Goal: Task Accomplishment & Management: Use online tool/utility

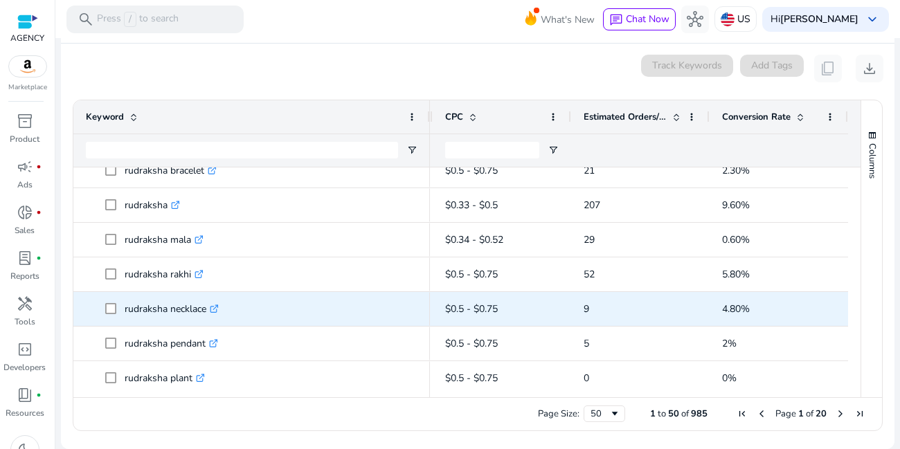
scroll to position [166, 0]
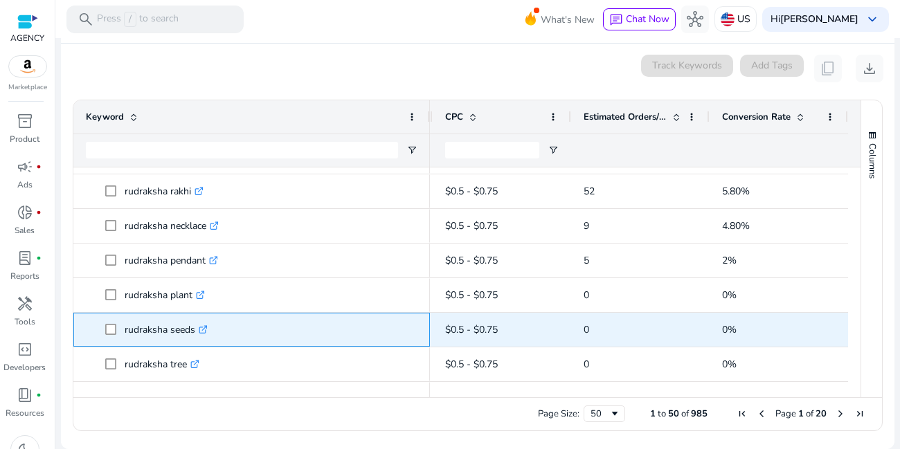
drag, startPoint x: 122, startPoint y: 330, endPoint x: 194, endPoint y: 327, distance: 71.3
click at [194, 327] on span "rudraksha seeds .st0{fill:#2c8af8}" at bounding box center [261, 330] width 312 height 28
copy span "rudraksha seeds"
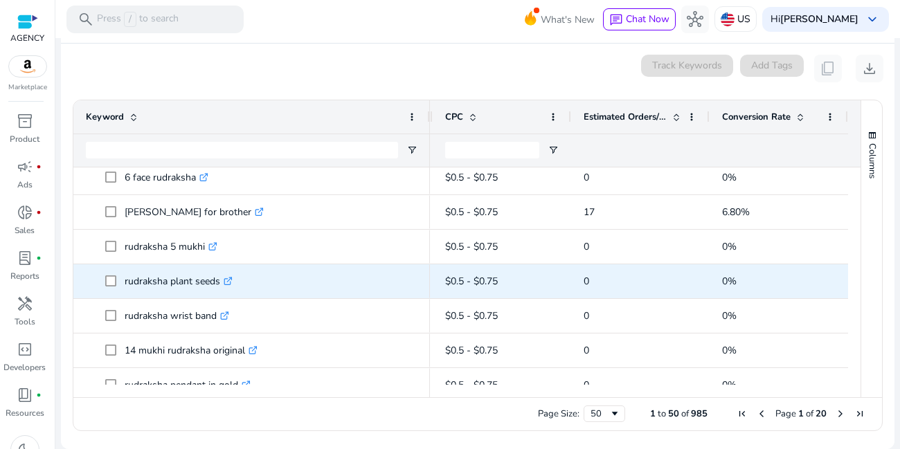
scroll to position [747, 0]
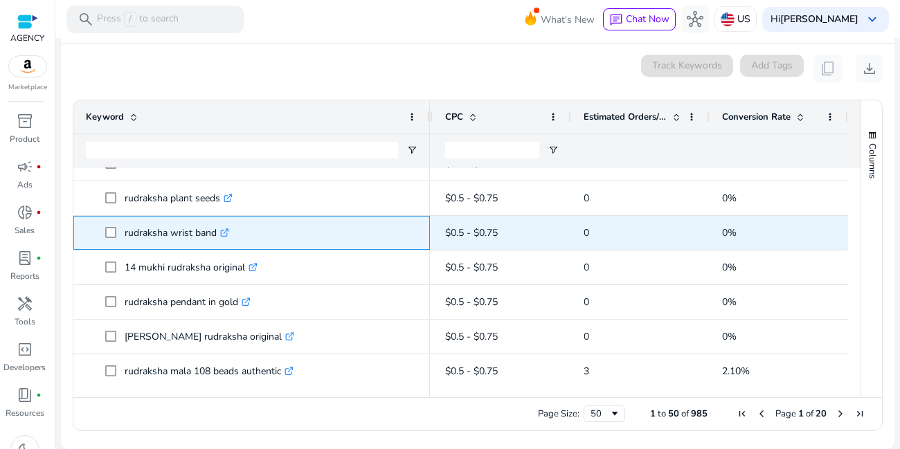
drag, startPoint x: 118, startPoint y: 235, endPoint x: 217, endPoint y: 237, distance: 99.0
click at [217, 237] on span "rudraksha wrist band .st0{fill:#2c8af8}" at bounding box center [261, 233] width 312 height 28
copy span "rudraksha wrist band"
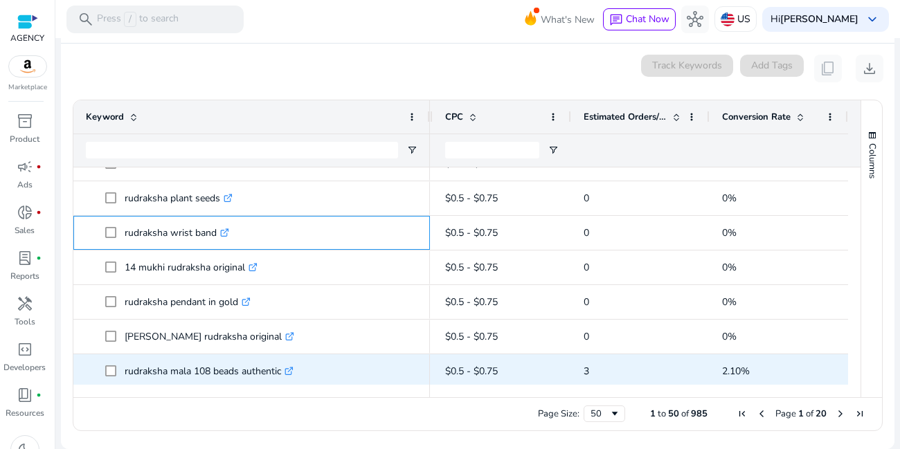
scroll to position [830, 0]
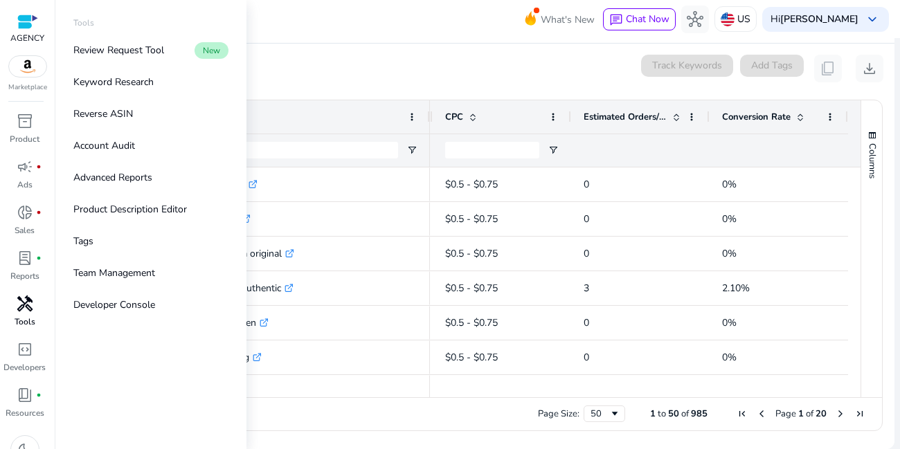
click at [19, 305] on span "handyman" at bounding box center [25, 303] width 17 height 17
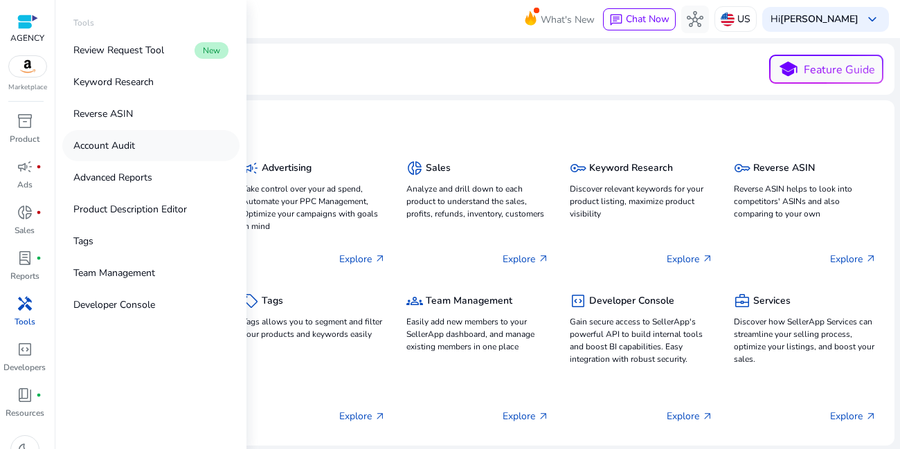
click at [107, 150] on p "Account Audit" at bounding box center [104, 145] width 62 height 15
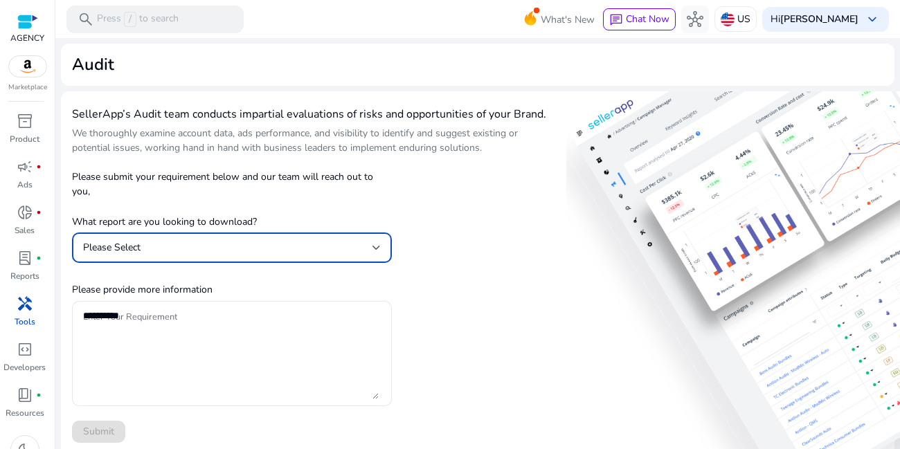
click at [162, 250] on div "Please Select" at bounding box center [227, 247] width 289 height 15
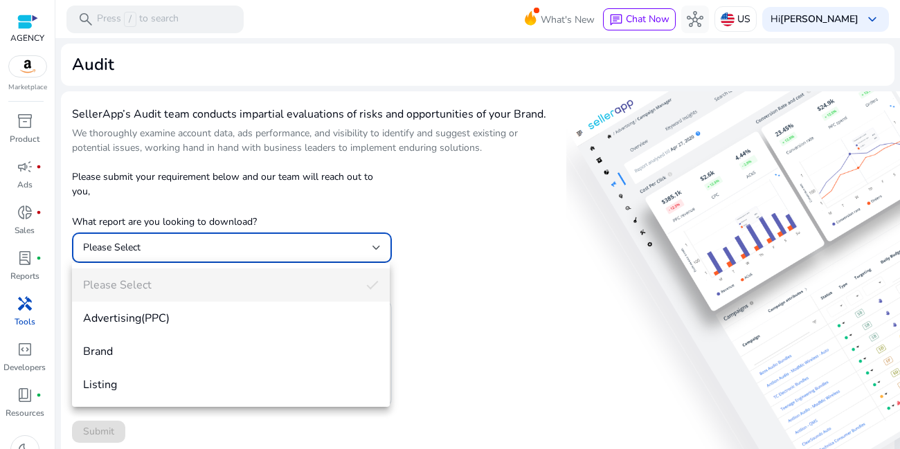
click at [537, 328] on div at bounding box center [450, 224] width 900 height 449
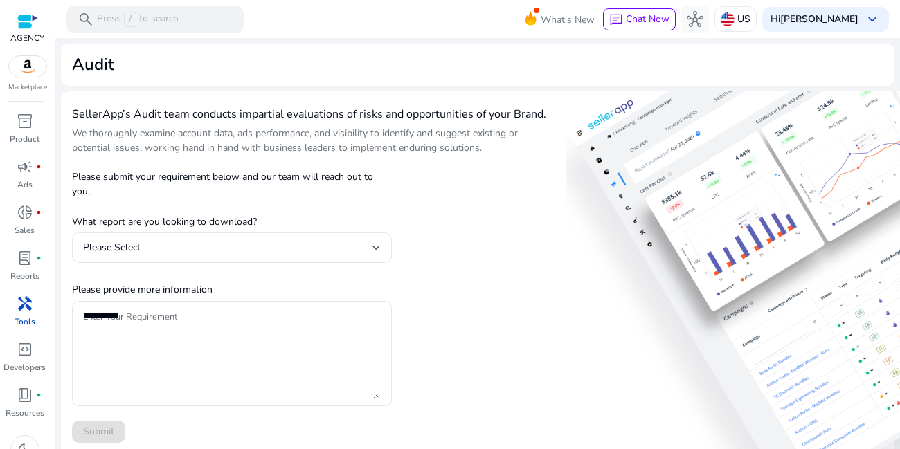
click at [475, 262] on div "SellerApp’s Audit team conducts impartial evaluations of risks and opportunitie…" at bounding box center [312, 410] width 480 height 616
click at [454, 287] on div "SellerApp’s Audit team conducts impartial evaluations of risks and opportunitie…" at bounding box center [312, 410] width 480 height 616
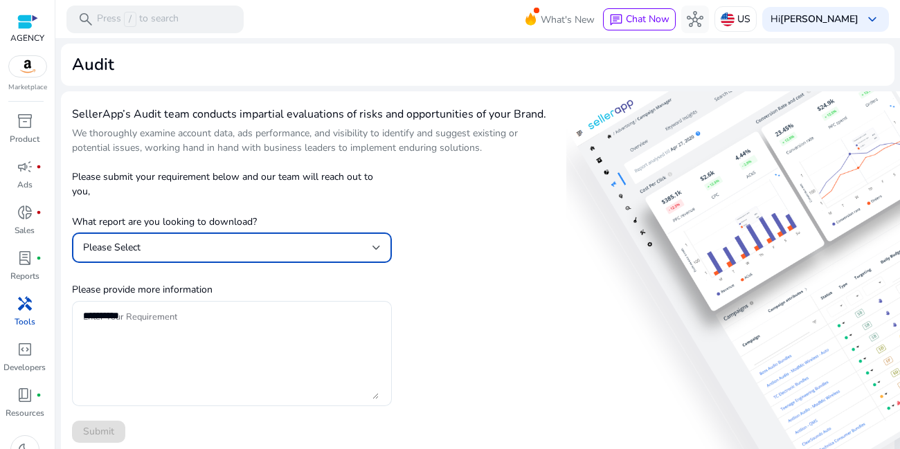
click at [125, 240] on div "Please Select" at bounding box center [227, 247] width 289 height 15
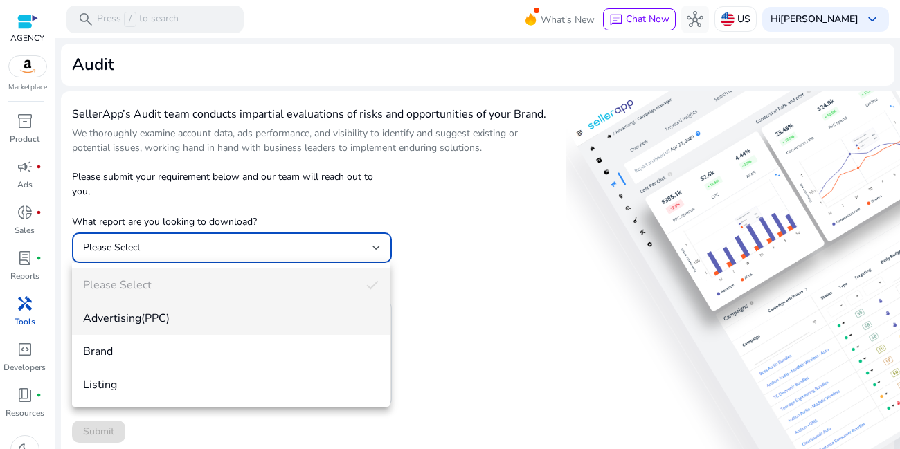
click at [117, 313] on span "Advertising(PPC)" at bounding box center [230, 318] width 295 height 15
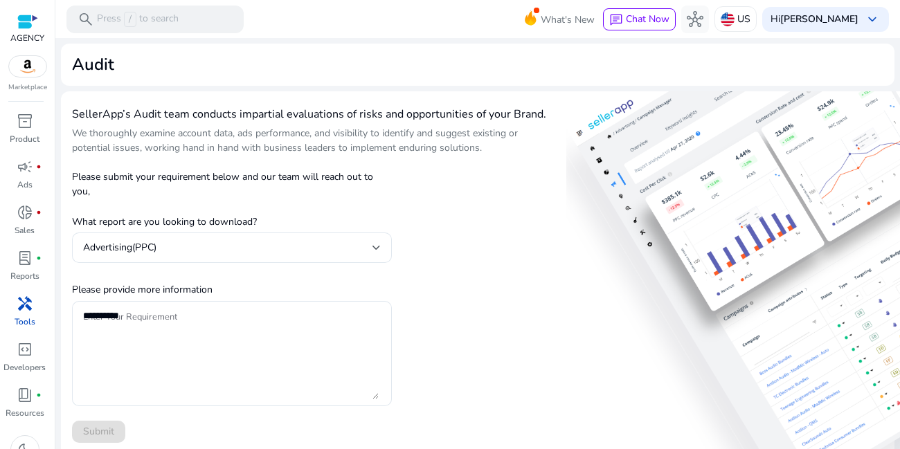
click at [557, 326] on div "SellerApp’s Audit team conducts impartial evaluations of risks and opportunitie…" at bounding box center [477, 410] width 833 height 638
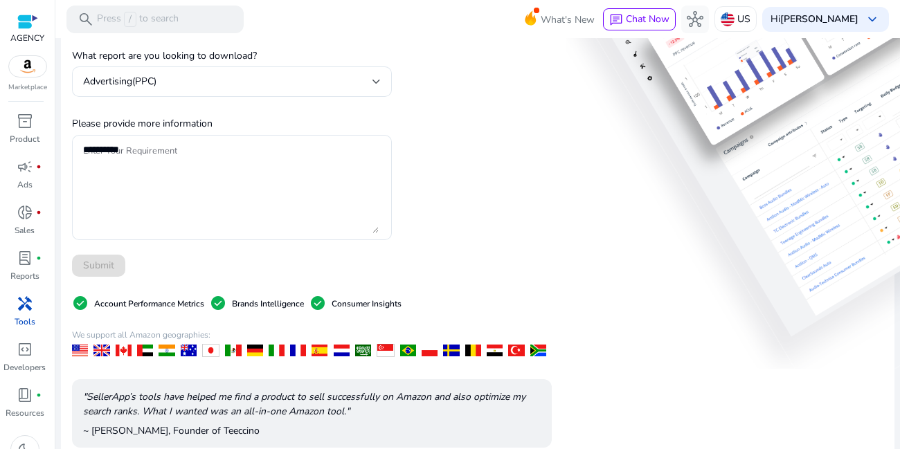
scroll to position [280, 0]
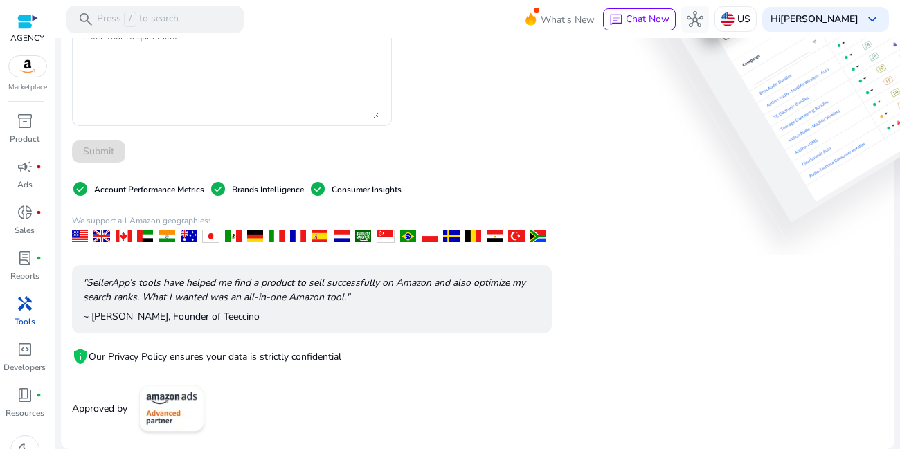
click at [835, 93] on div "SellerApp’s Audit team conducts impartial evaluations of risks and opportunitie…" at bounding box center [477, 130] width 833 height 638
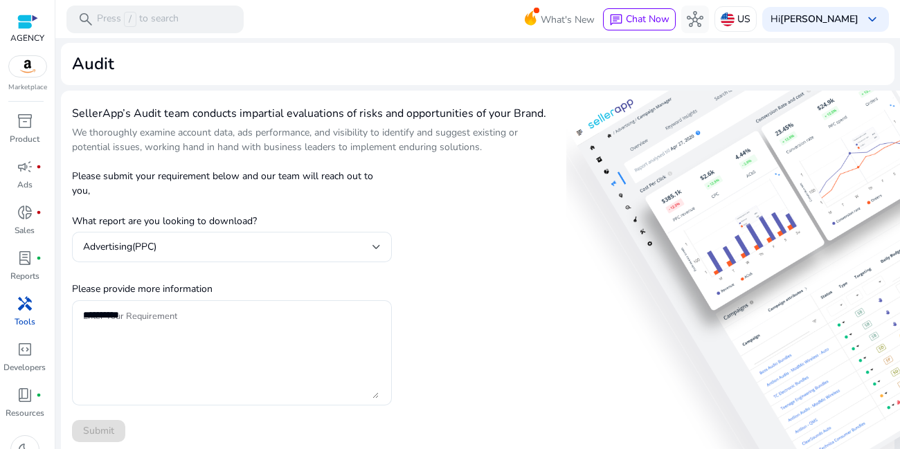
scroll to position [0, 0]
click at [25, 269] on link "lab_profile fiber_manual_record Reports" at bounding box center [24, 270] width 49 height 46
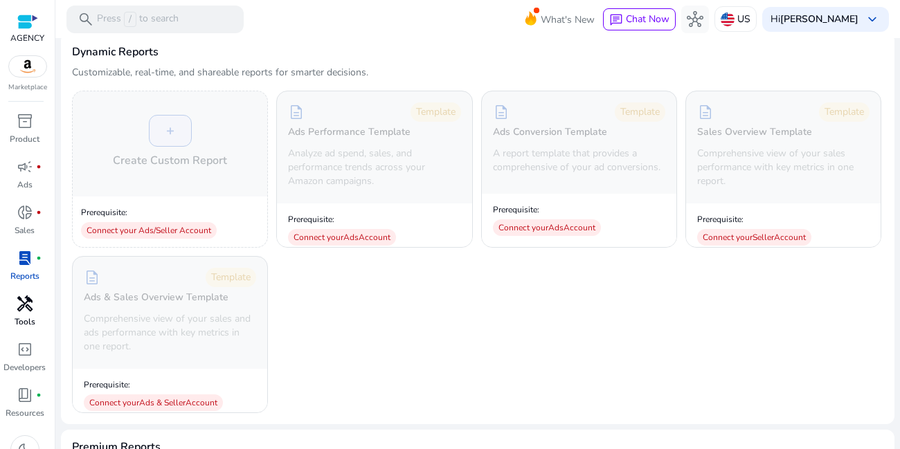
scroll to position [249, 0]
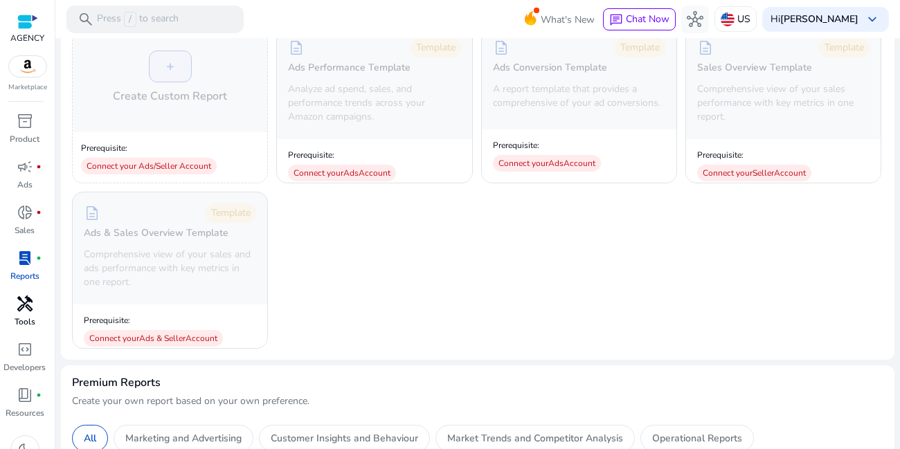
click at [366, 305] on div "+ Create Custom Report Prerequisite: Connect your Ads/Seller Account descriptio…" at bounding box center [477, 187] width 811 height 322
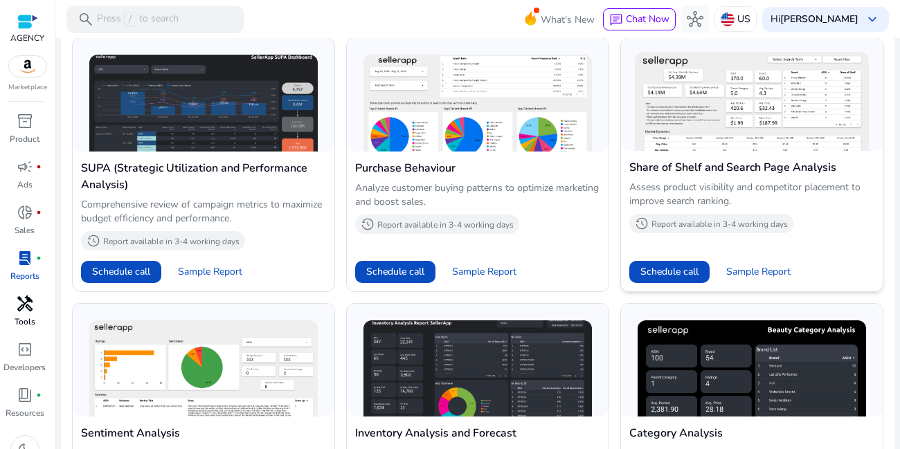
scroll to position [913, 0]
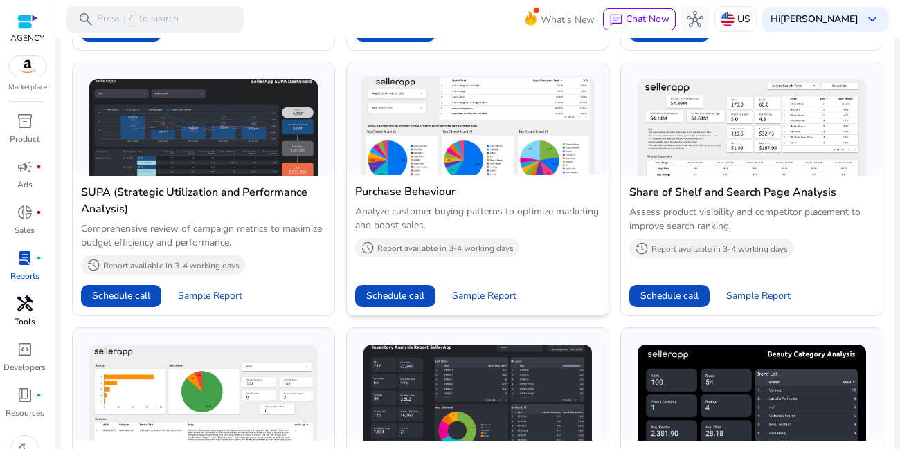
click at [482, 128] on img at bounding box center [477, 125] width 234 height 99
click at [493, 295] on span "Sample Report" at bounding box center [484, 296] width 64 height 14
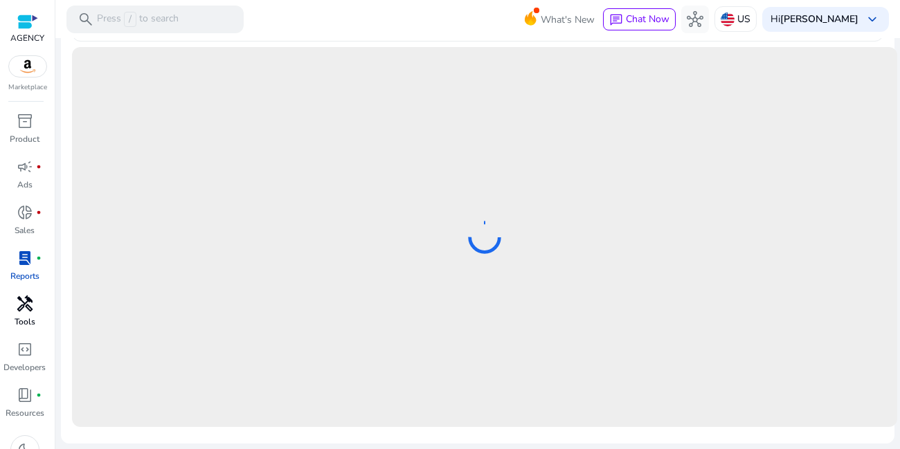
scroll to position [657, 0]
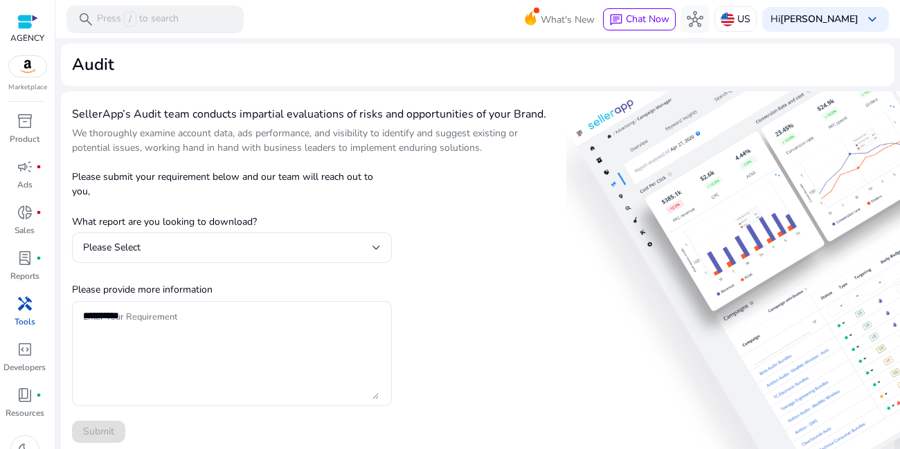
click at [223, 161] on div "Please submit your requirement below and our team will reach out to you, What r…" at bounding box center [232, 301] width 320 height 284
